Goal: Information Seeking & Learning: Find specific fact

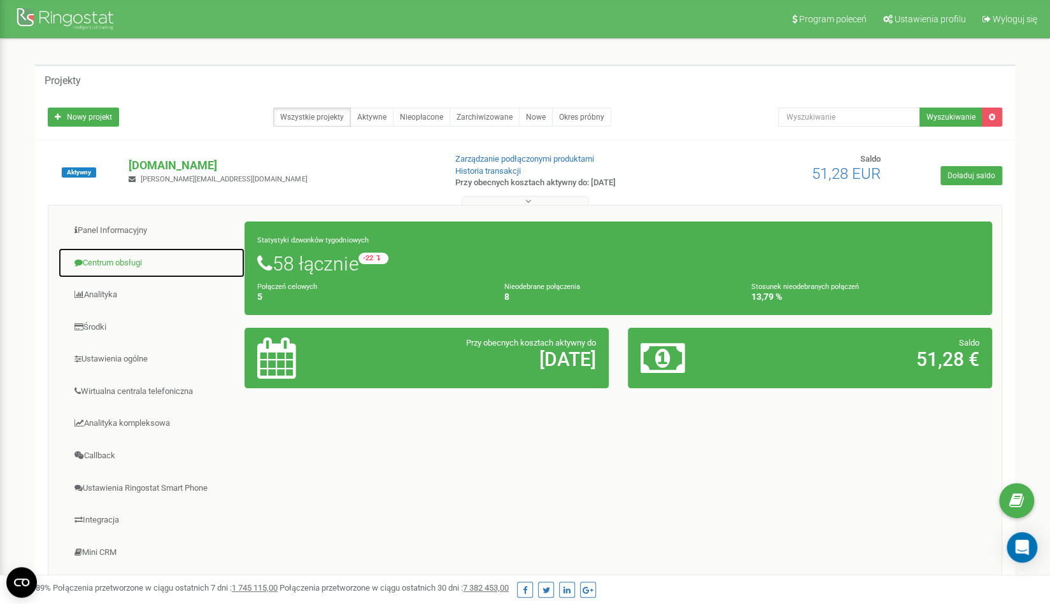
click at [168, 265] on link "Centrum obsługi" at bounding box center [151, 263] width 187 height 31
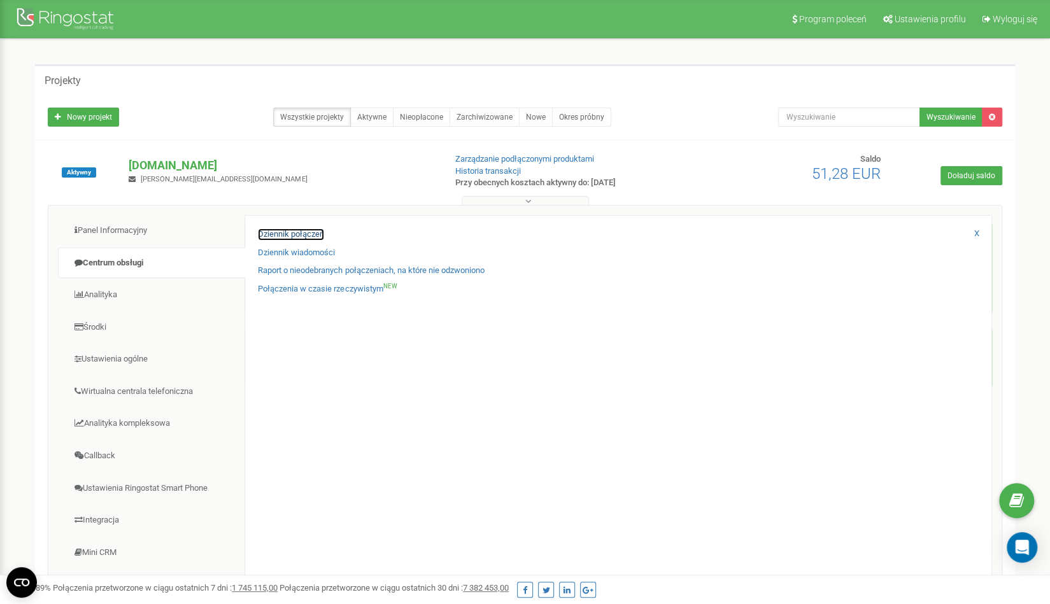
click at [271, 234] on link "Dziennik połączeń" at bounding box center [291, 235] width 66 height 12
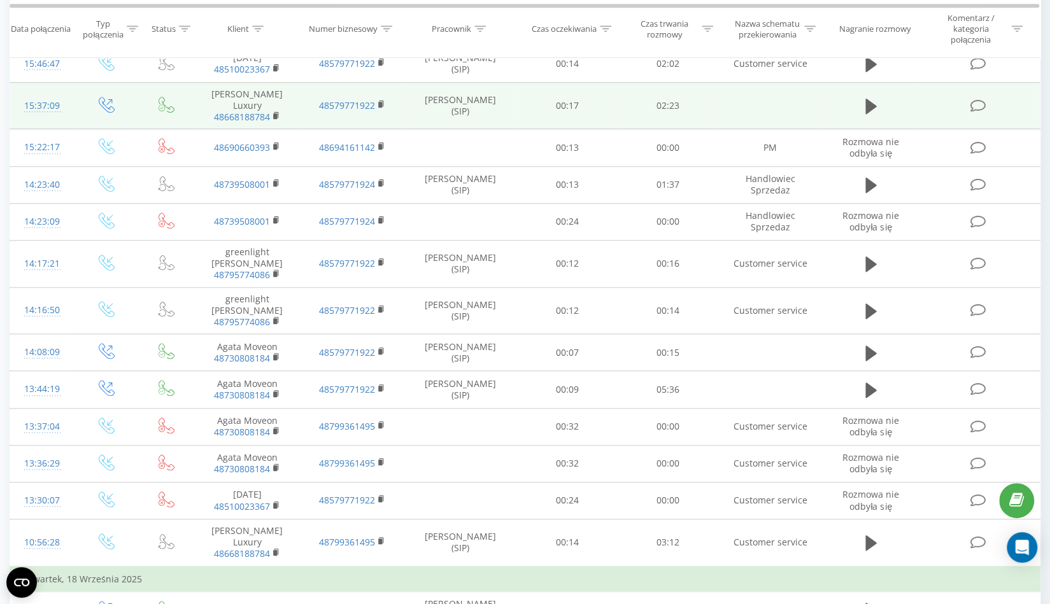
scroll to position [635, 0]
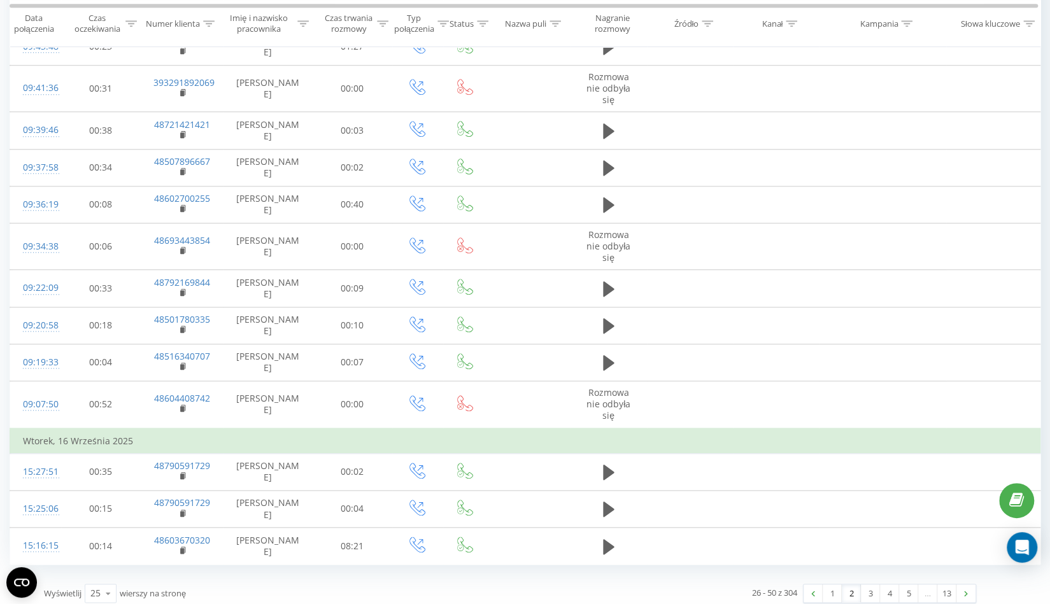
scroll to position [654, 0]
click at [868, 583] on link "3" at bounding box center [870, 591] width 19 height 18
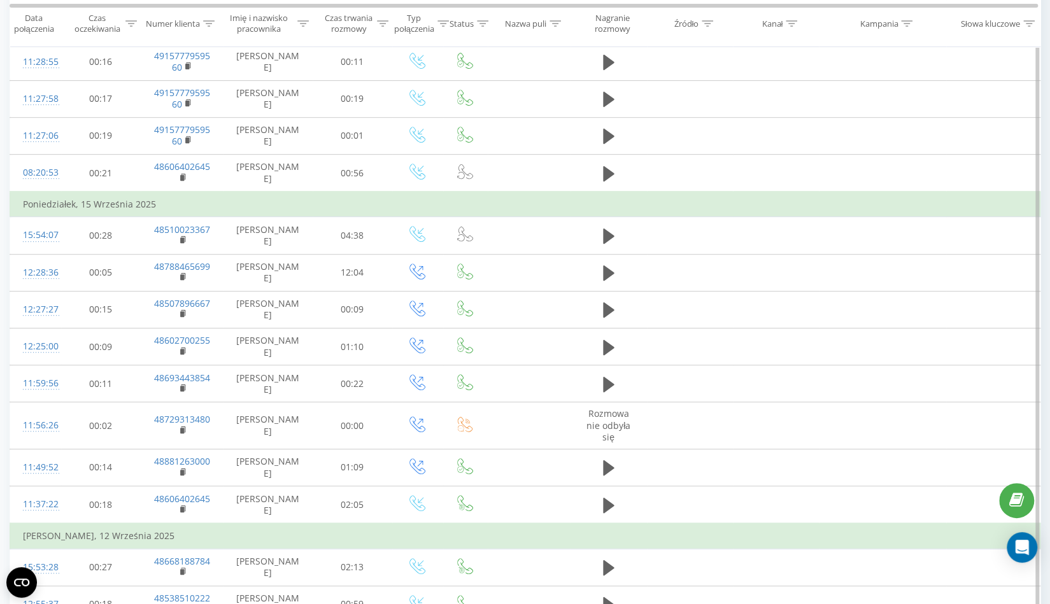
scroll to position [332, 0]
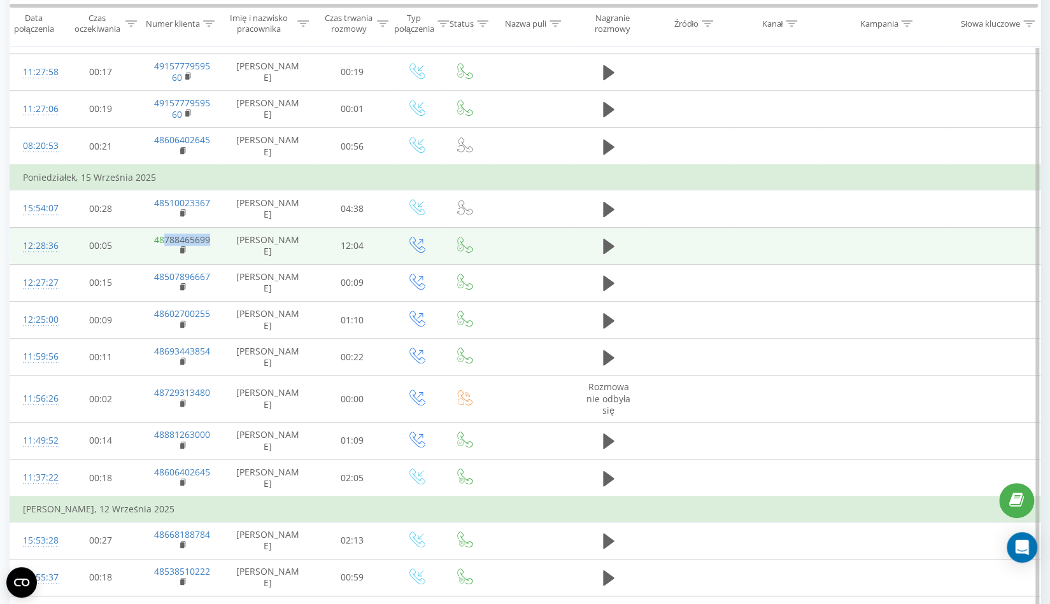
drag, startPoint x: 214, startPoint y: 233, endPoint x: 165, endPoint y: 234, distance: 49.0
click at [165, 234] on td "48788465699" at bounding box center [182, 245] width 83 height 37
copy link "788465699"
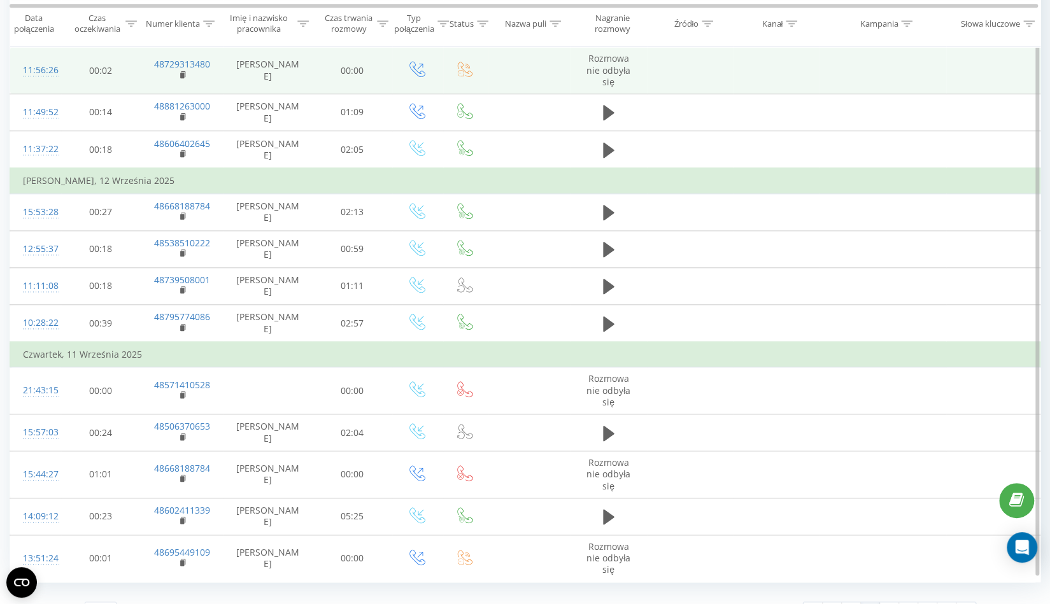
scroll to position [679, 0]
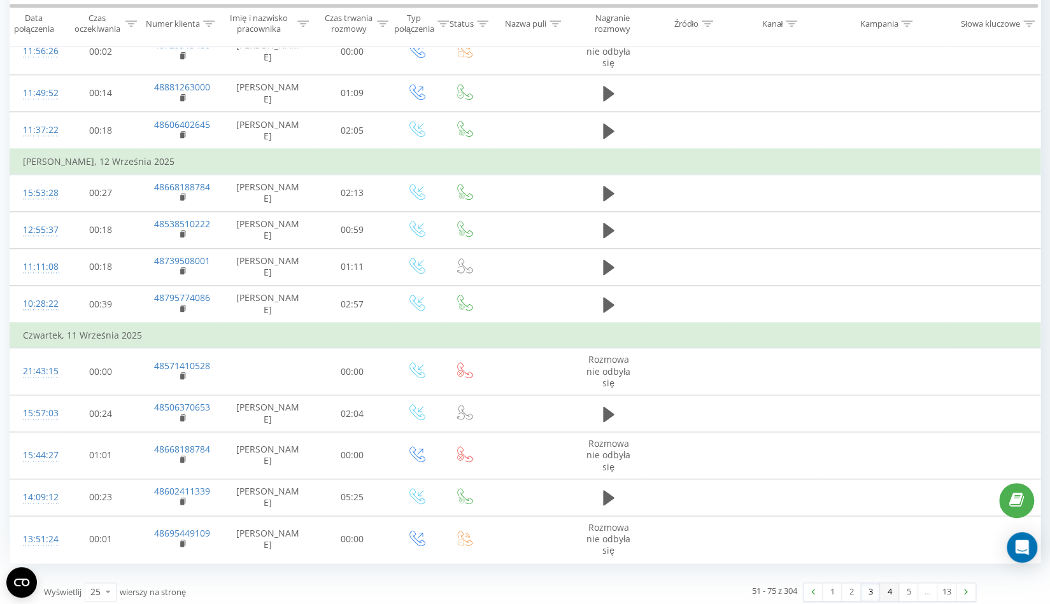
click at [885, 590] on link "4" at bounding box center [889, 592] width 19 height 18
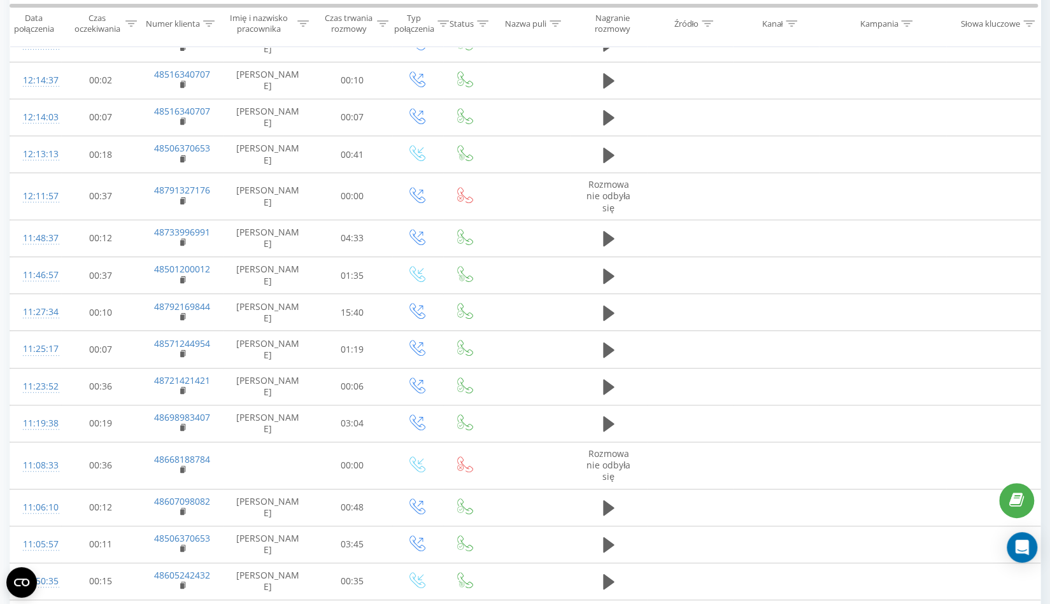
scroll to position [323, 0]
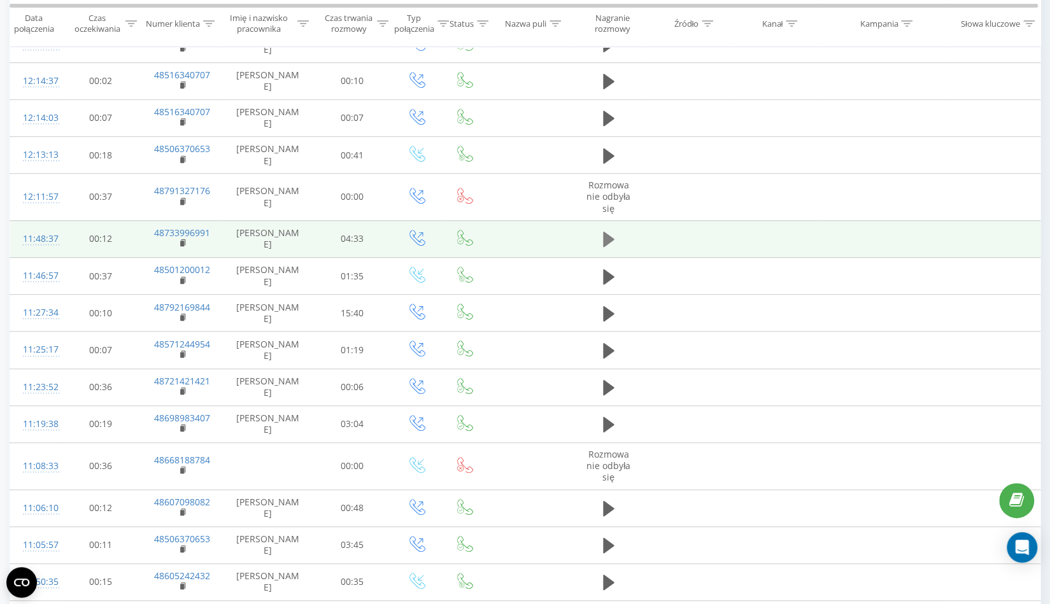
click at [604, 236] on icon at bounding box center [608, 239] width 11 height 15
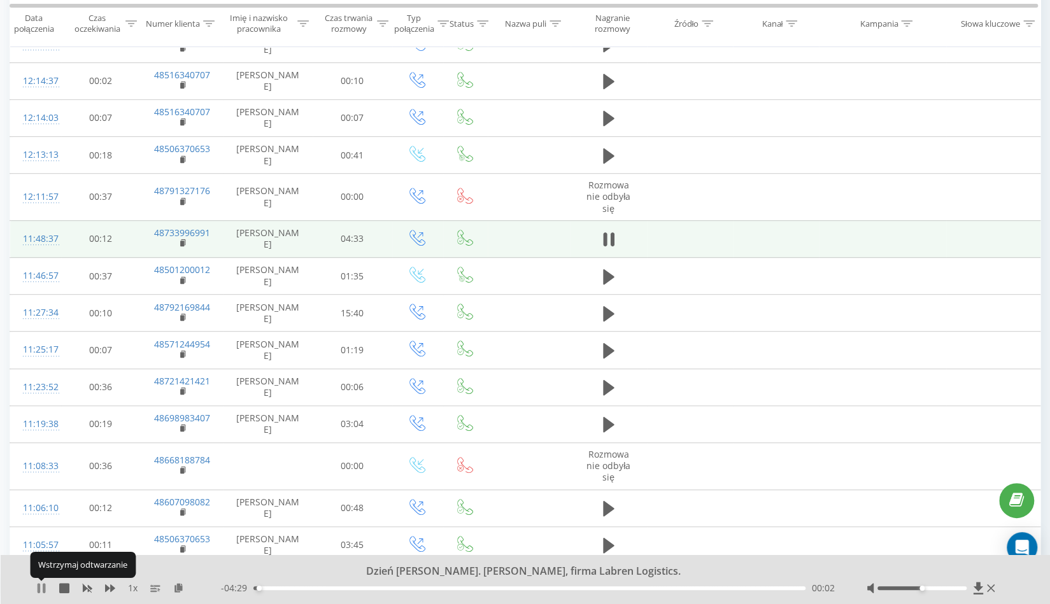
click at [41, 588] on icon at bounding box center [41, 588] width 10 height 10
drag, startPoint x: 214, startPoint y: 230, endPoint x: 165, endPoint y: 232, distance: 49.0
click at [165, 232] on td "48733996991" at bounding box center [182, 238] width 83 height 37
copy link "733996991"
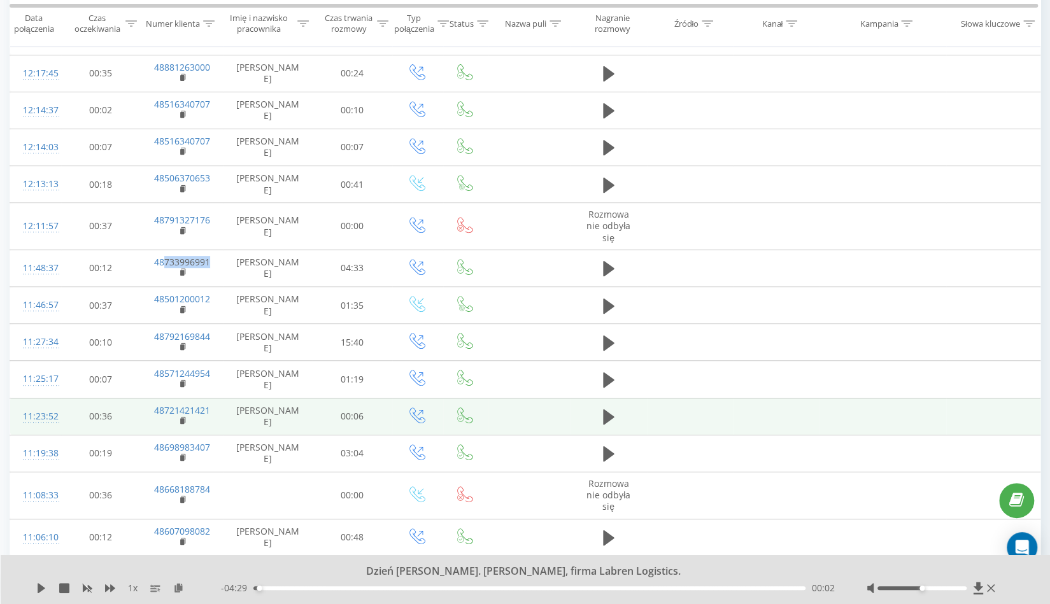
scroll to position [292, 0]
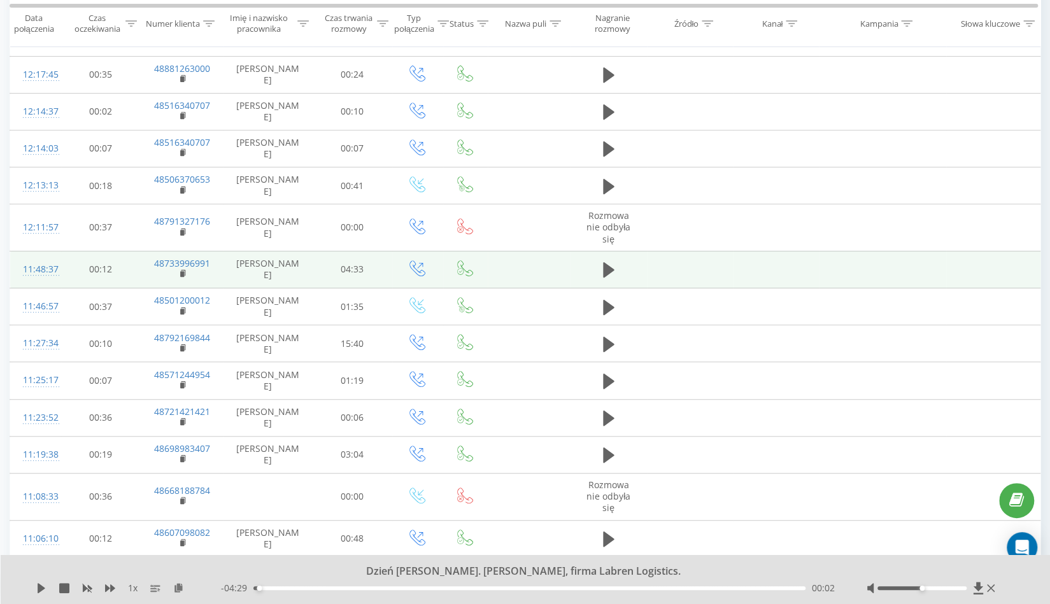
click at [521, 269] on td at bounding box center [529, 269] width 83 height 37
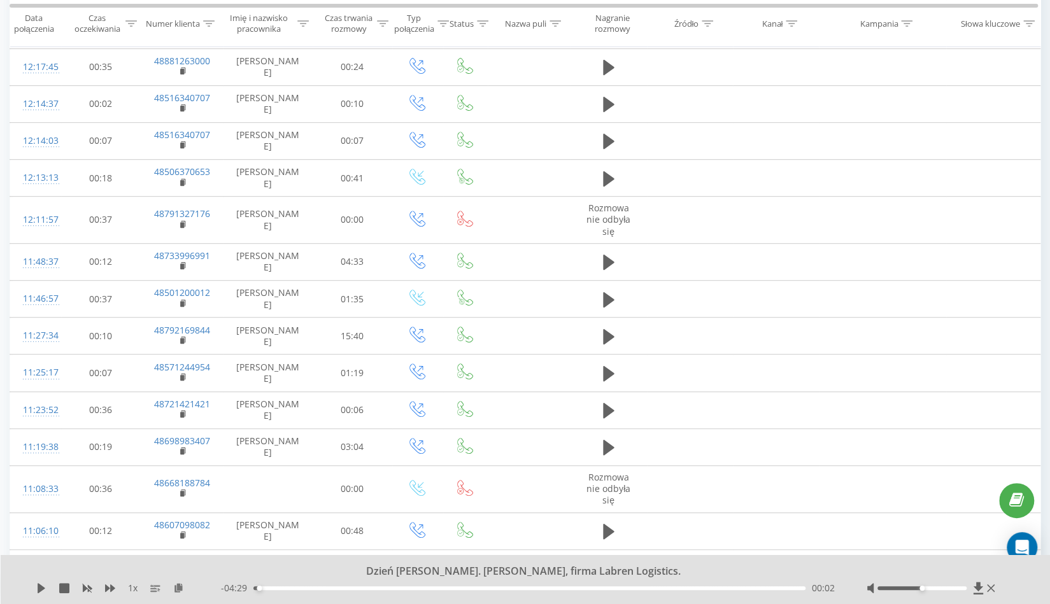
scroll to position [299, 0]
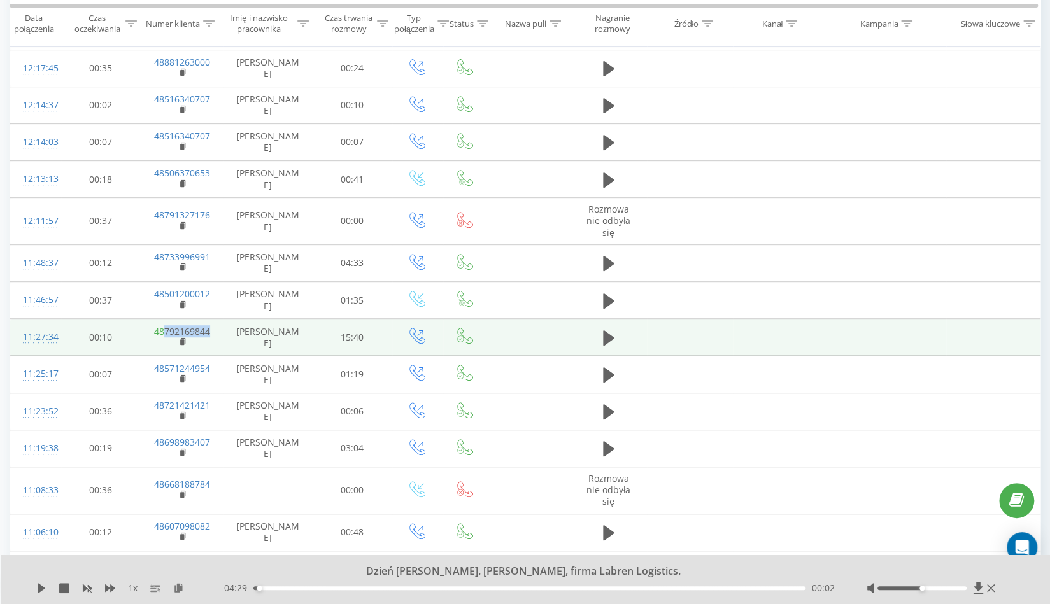
drag, startPoint x: 214, startPoint y: 329, endPoint x: 165, endPoint y: 330, distance: 49.0
click at [165, 330] on td "48792169844" at bounding box center [182, 337] width 83 height 37
copy link "792169844"
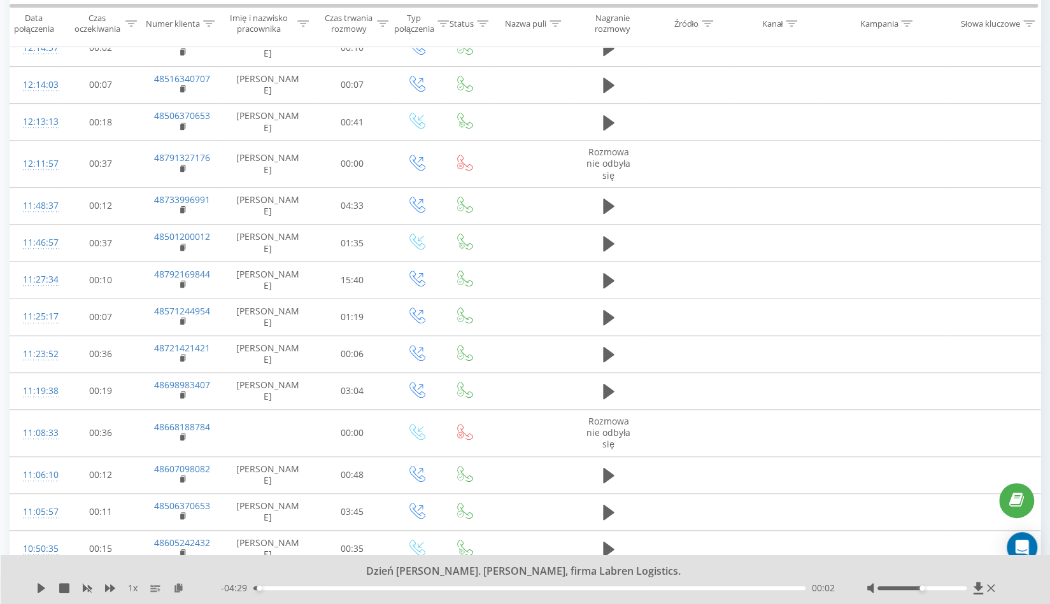
scroll to position [367, 0]
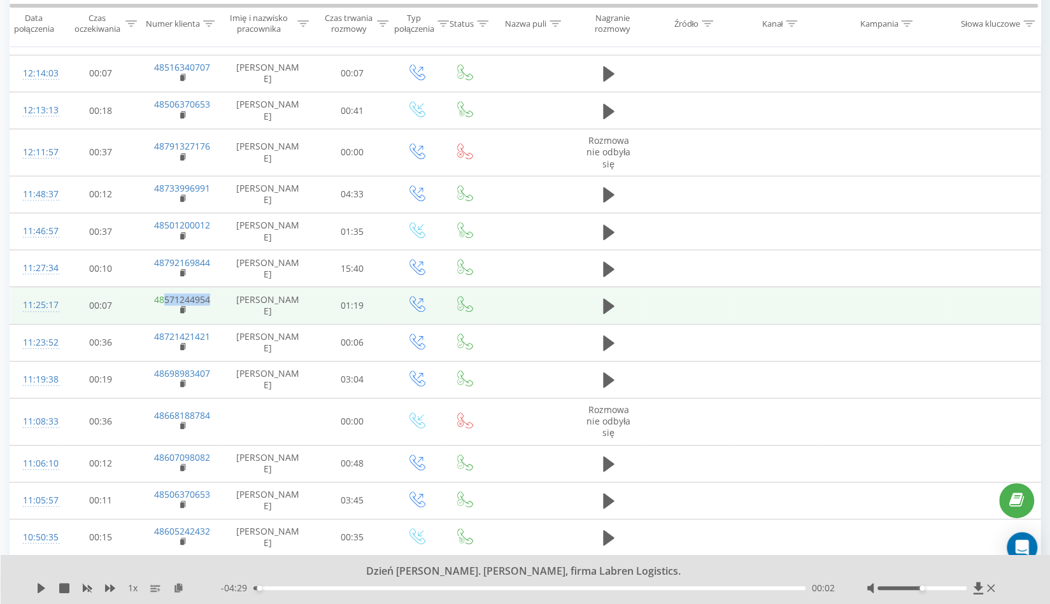
drag, startPoint x: 214, startPoint y: 296, endPoint x: 164, endPoint y: 301, distance: 50.5
click at [164, 301] on td "48571244954" at bounding box center [182, 305] width 83 height 37
copy link "571244954"
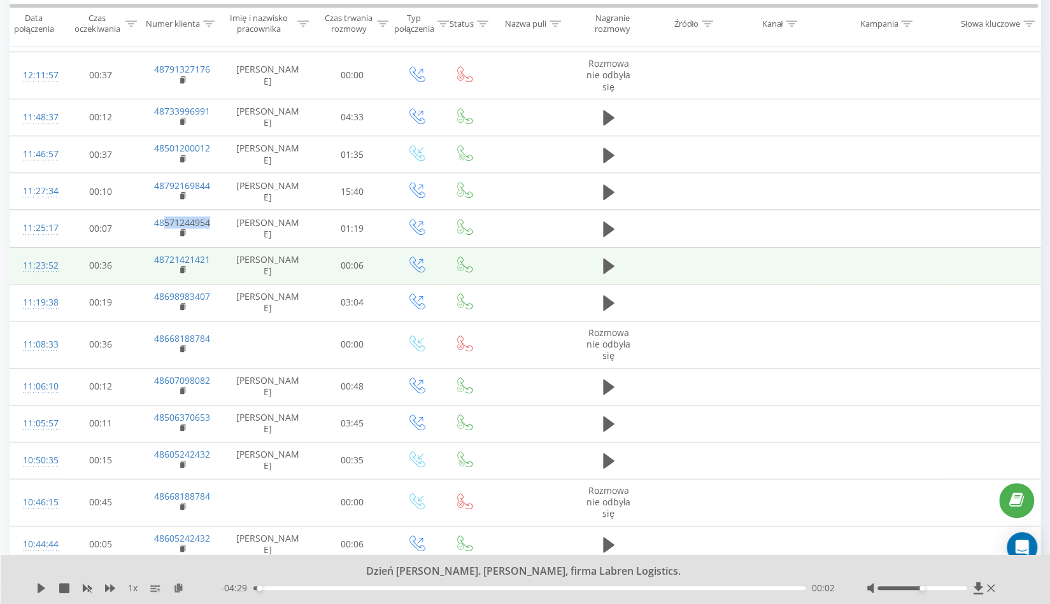
scroll to position [451, 0]
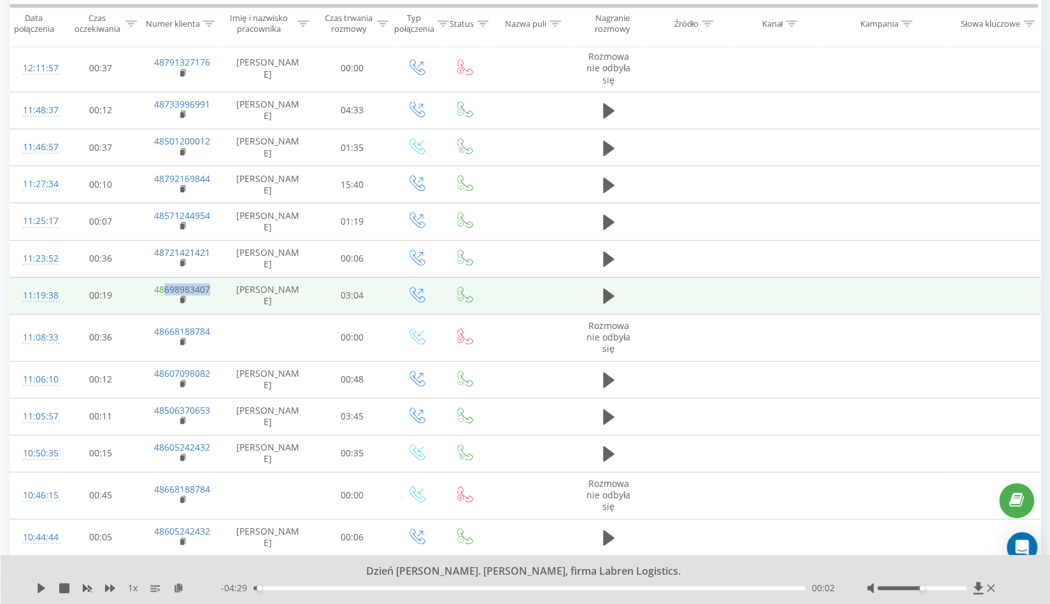
drag, startPoint x: 219, startPoint y: 290, endPoint x: 165, endPoint y: 288, distance: 53.5
click at [165, 288] on td "48698983407" at bounding box center [182, 295] width 83 height 37
copy link "698983407"
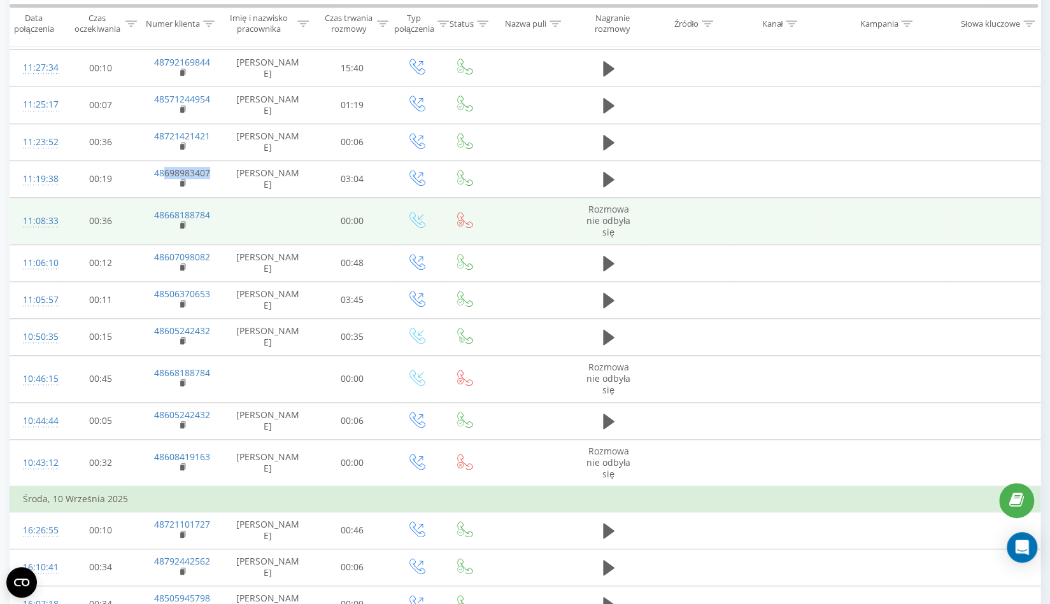
scroll to position [677, 0]
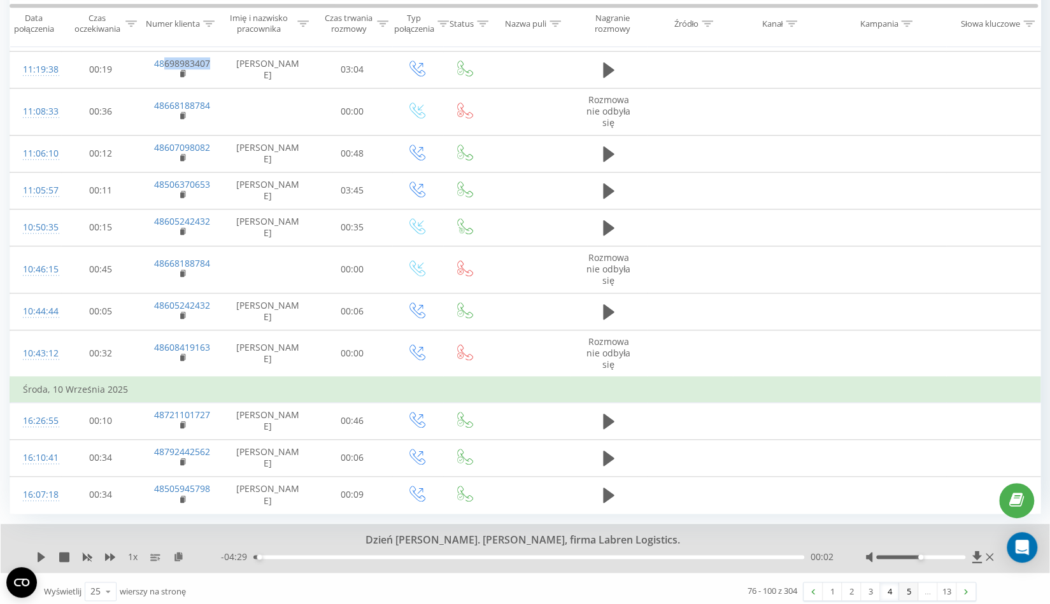
click at [904, 584] on link "5" at bounding box center [908, 591] width 19 height 18
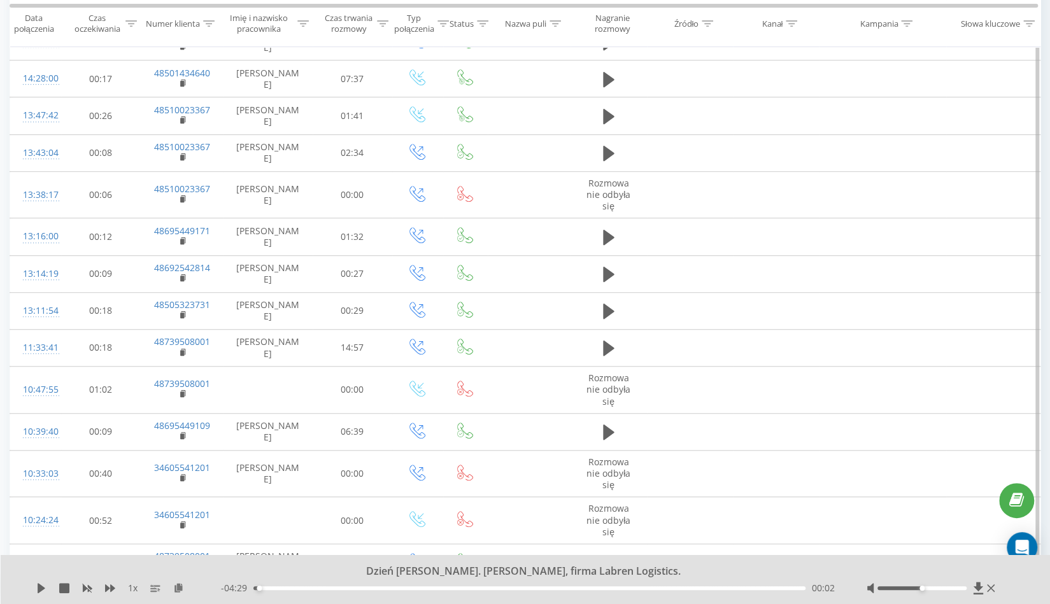
scroll to position [374, 0]
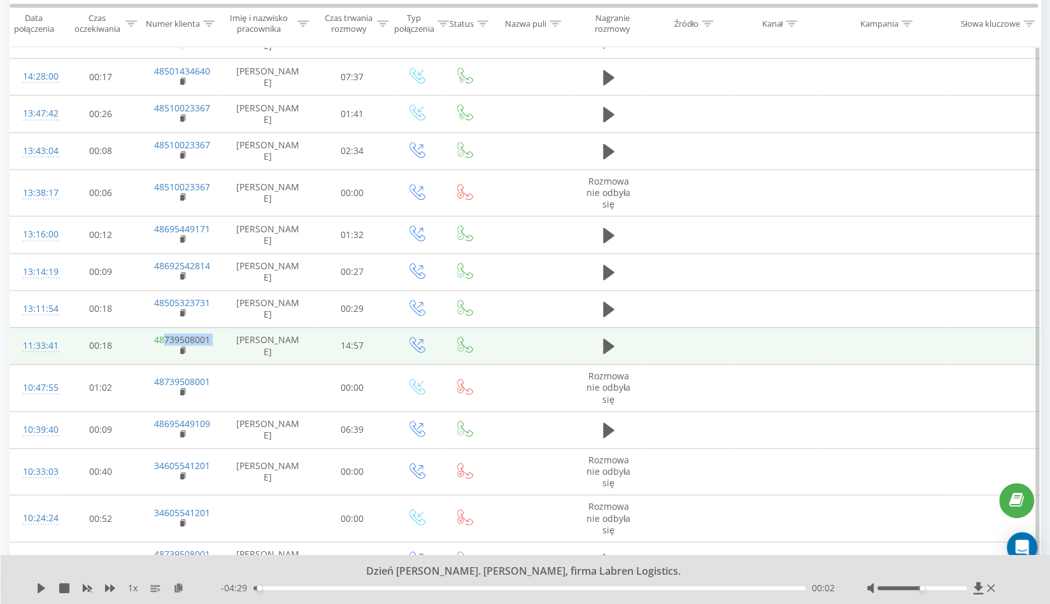
drag, startPoint x: 229, startPoint y: 334, endPoint x: 165, endPoint y: 337, distance: 63.1
click at [165, 337] on tr "11:33:41 00:18 48739508001 [PERSON_NAME] 14:57" at bounding box center [525, 345] width 1031 height 37
copy td "739508001"
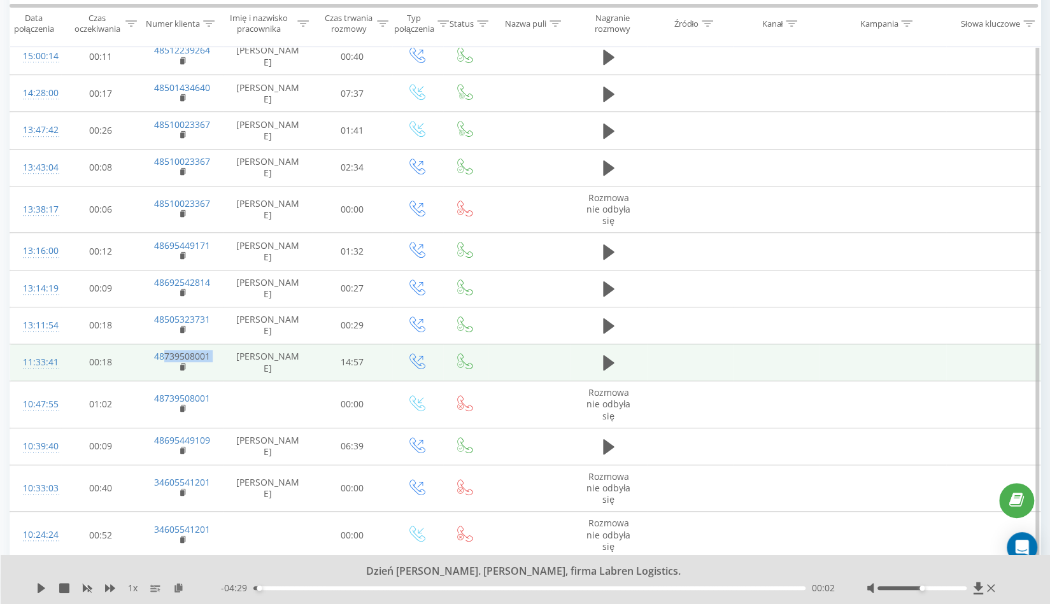
scroll to position [356, 0]
click at [589, 351] on td at bounding box center [608, 362] width 76 height 37
